Goal: Check status: Check status

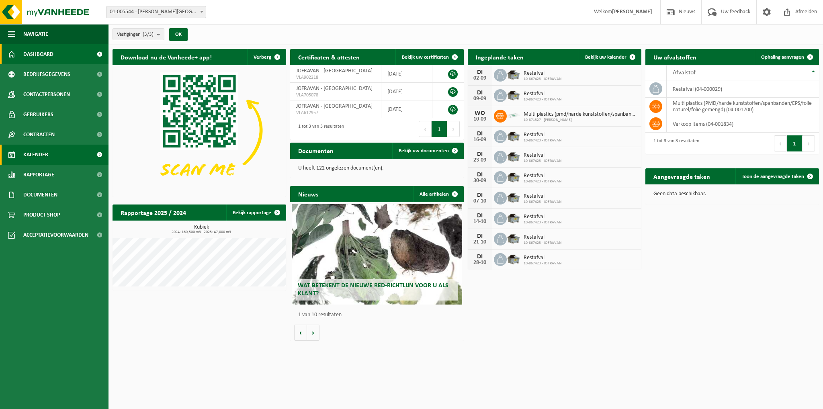
click at [43, 153] on span "Kalender" at bounding box center [35, 155] width 25 height 20
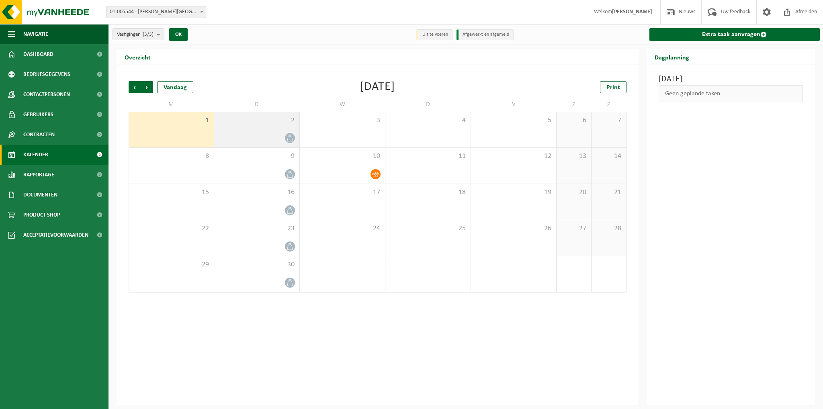
click at [244, 131] on div "2" at bounding box center [256, 129] width 85 height 35
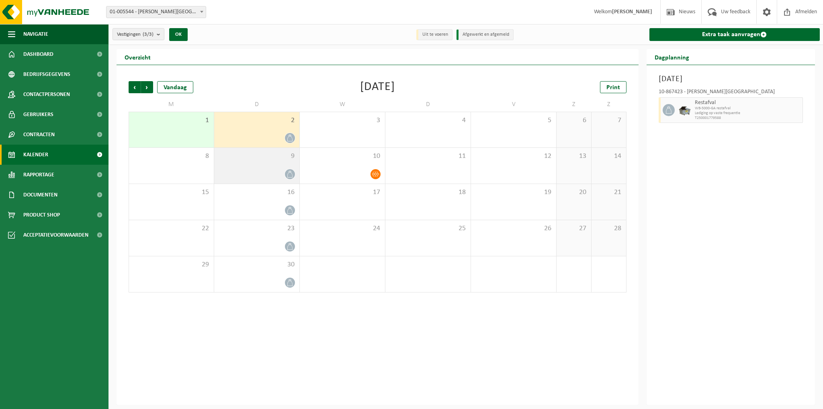
click at [258, 171] on div at bounding box center [256, 174] width 77 height 11
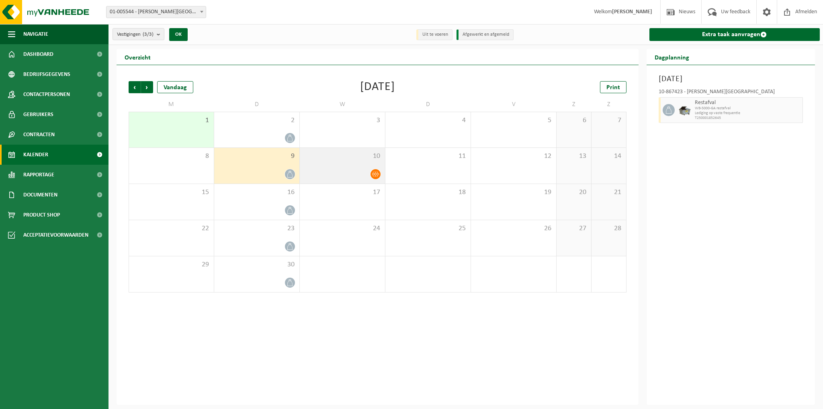
click at [369, 173] on div at bounding box center [342, 174] width 77 height 11
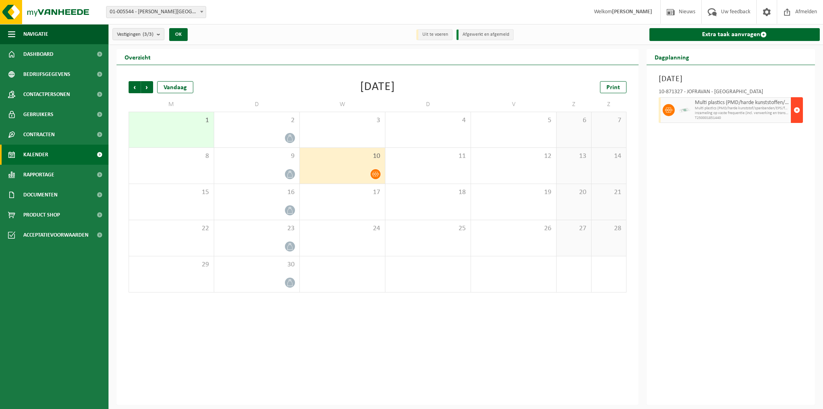
click at [799, 110] on span "button" at bounding box center [796, 110] width 6 height 16
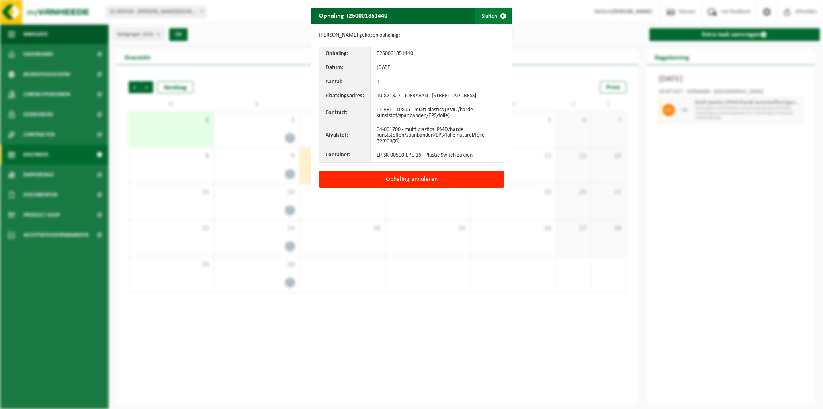
click at [495, 15] on span "button" at bounding box center [503, 16] width 16 height 16
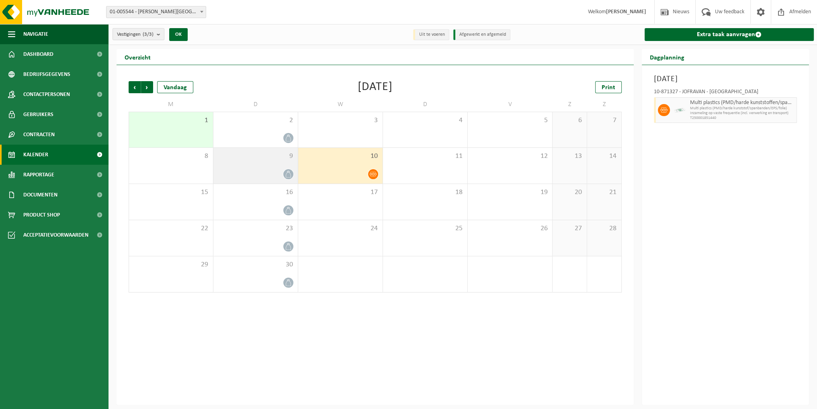
click at [264, 167] on div "9" at bounding box center [255, 166] width 84 height 36
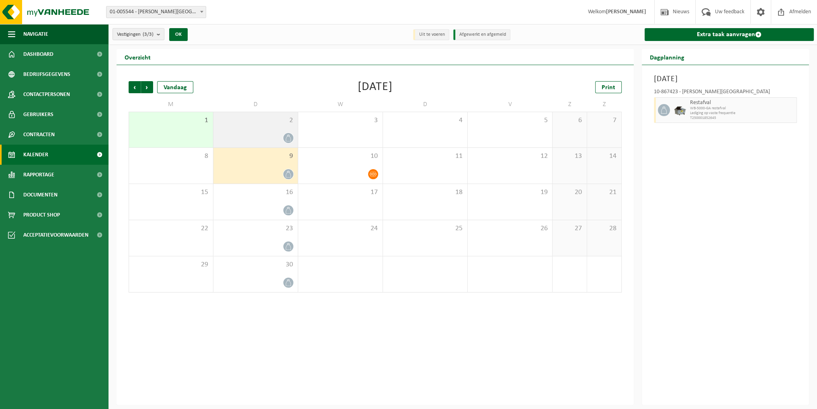
click at [279, 135] on div at bounding box center [255, 138] width 76 height 11
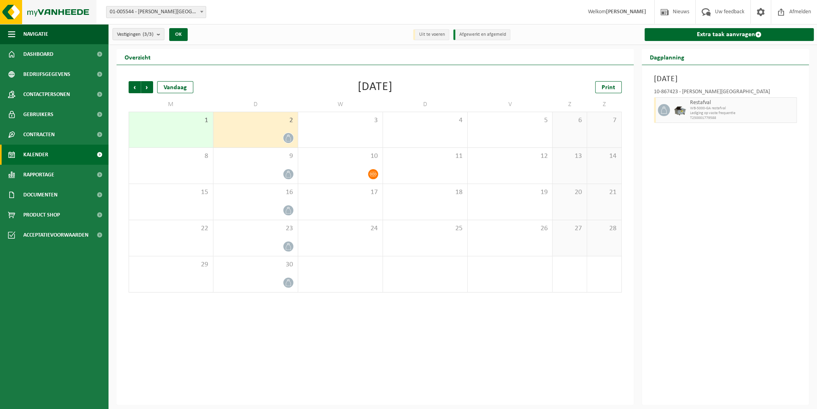
click at [8, 13] on img at bounding box center [48, 12] width 96 height 24
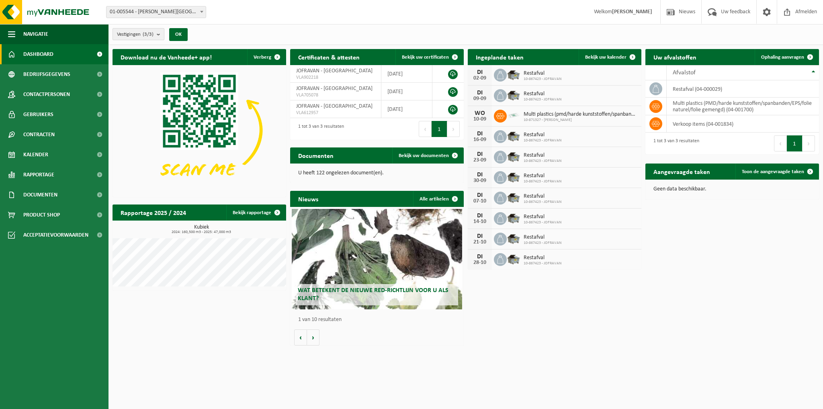
click at [153, 36] on count "(3/3)" at bounding box center [148, 34] width 11 height 5
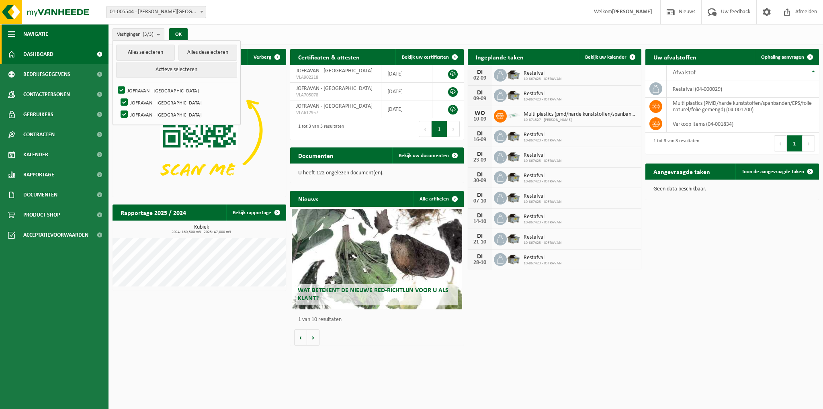
click at [15, 35] on span "button" at bounding box center [11, 34] width 7 height 20
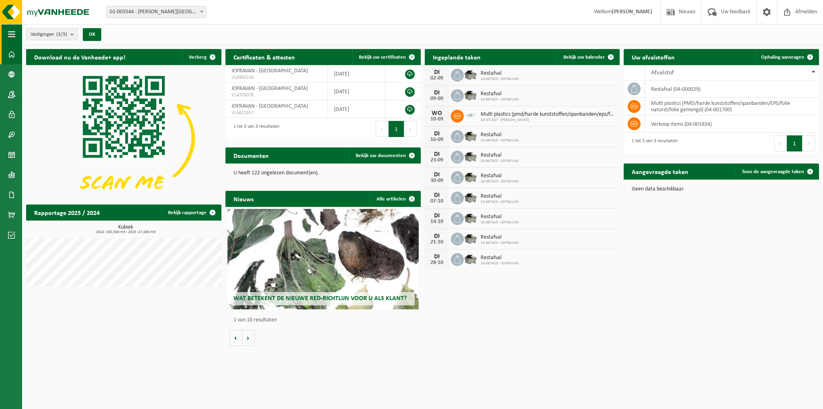
click at [15, 35] on span "button" at bounding box center [11, 34] width 7 height 20
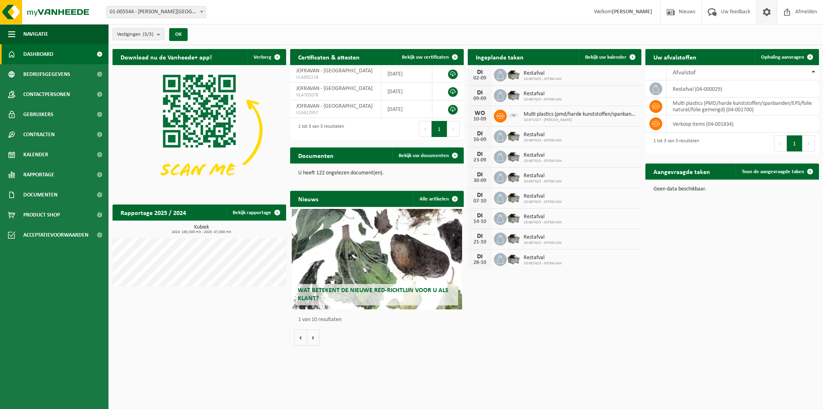
click at [766, 16] on span at bounding box center [767, 12] width 12 height 24
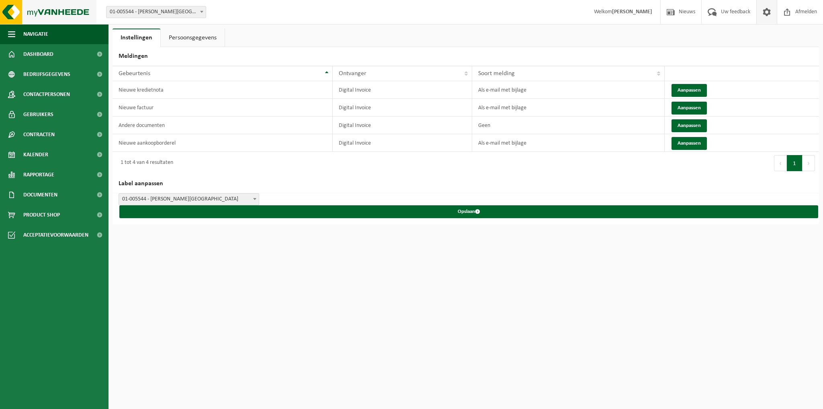
click at [16, 6] on img at bounding box center [48, 12] width 96 height 24
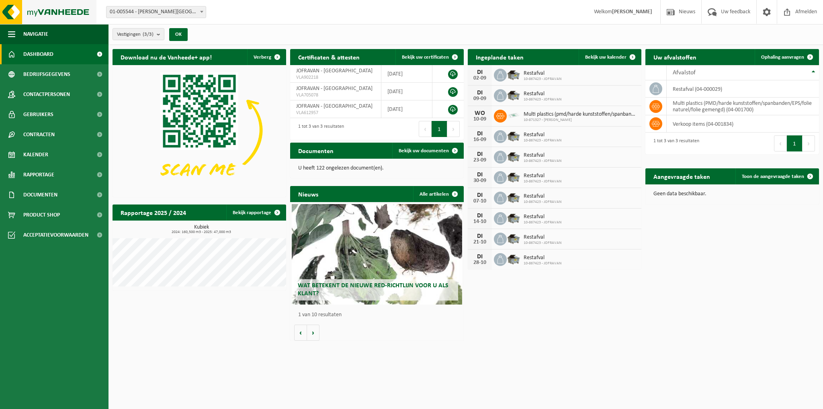
click at [11, 12] on img at bounding box center [48, 12] width 96 height 24
click at [431, 27] on div "Vestigingen (3/3) Alles selecteren Alles deselecteren Actieve selecteren JOFRAV…" at bounding box center [465, 34] width 714 height 21
click at [41, 156] on span "Kalender" at bounding box center [35, 155] width 25 height 20
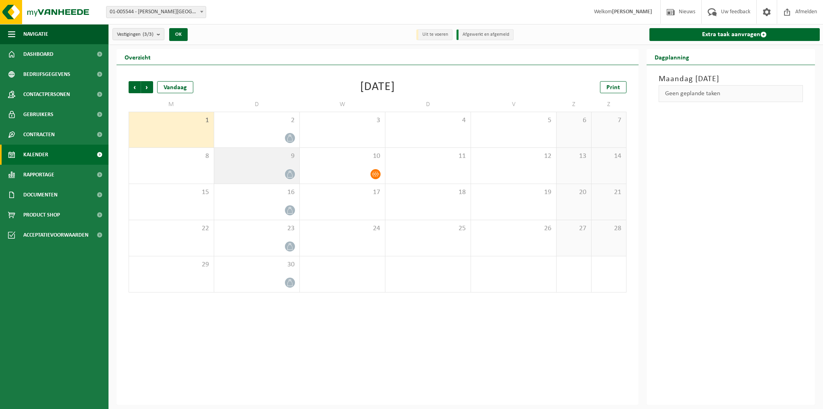
click at [274, 170] on div at bounding box center [256, 174] width 77 height 11
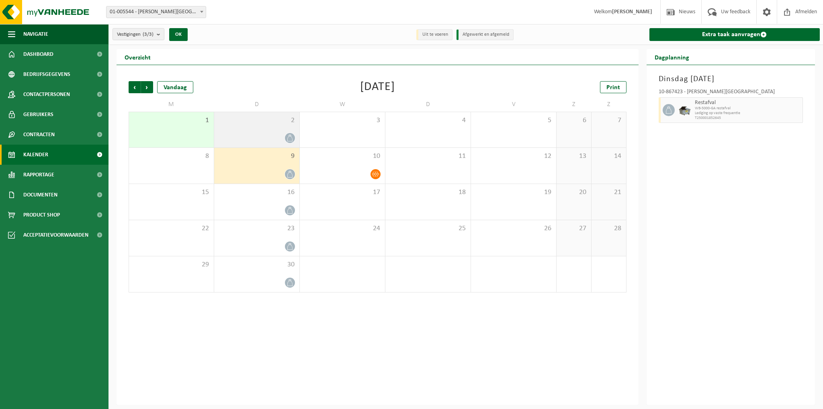
click at [283, 117] on span "2" at bounding box center [256, 120] width 77 height 9
